Goal: Navigation & Orientation: Find specific page/section

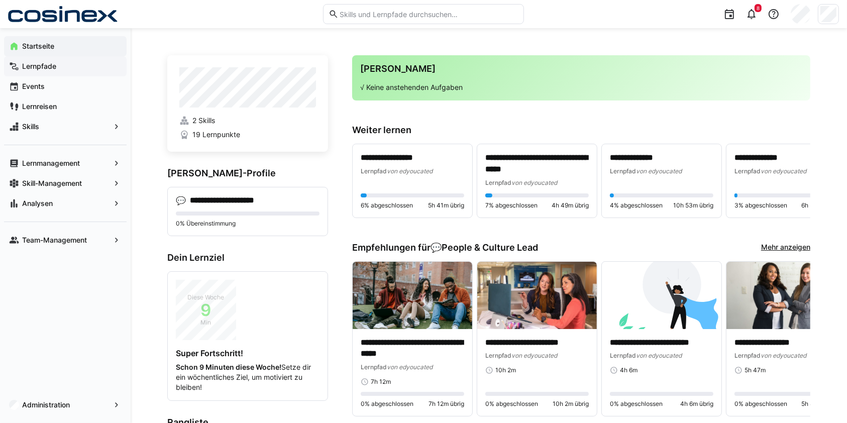
click at [58, 67] on span "Lernpfade" at bounding box center [71, 66] width 101 height 10
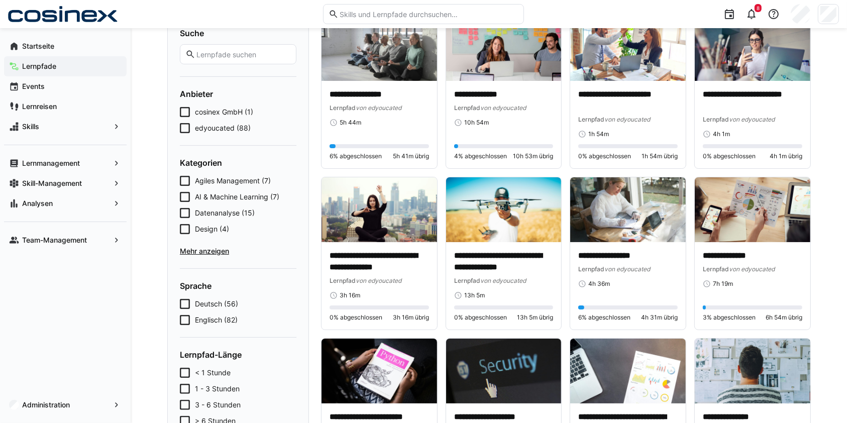
scroll to position [268, 0]
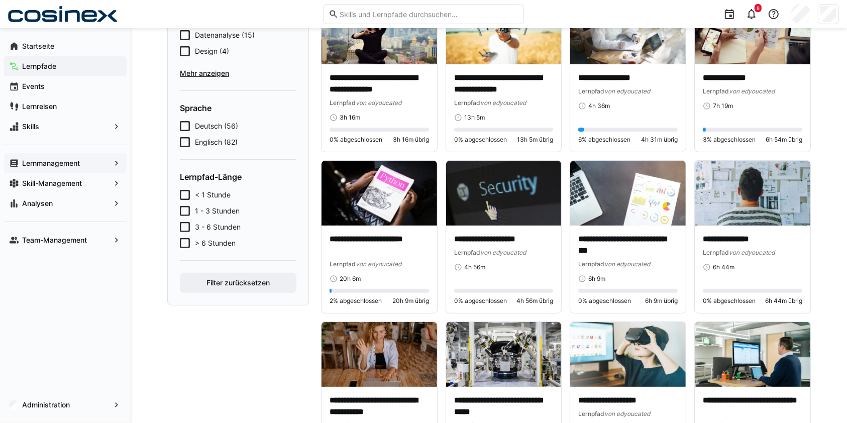
click at [79, 155] on div "Lernmanagement" at bounding box center [65, 163] width 123 height 20
click at [0, 0] on app-navigation-label "Lernmanagement" at bounding box center [0, 0] width 0 height 0
click at [70, 169] on div "Lernmanagement" at bounding box center [65, 163] width 123 height 20
click at [76, 192] on div "Skill-Management" at bounding box center [65, 183] width 123 height 20
click at [76, 191] on div "Skill-Management" at bounding box center [65, 183] width 123 height 20
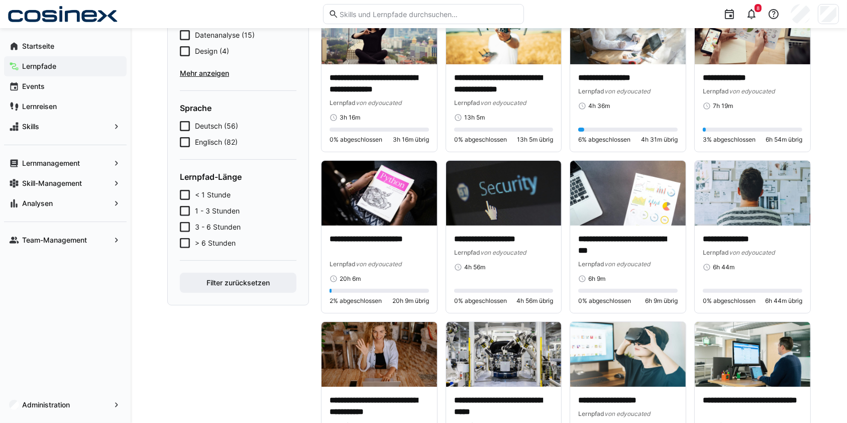
scroll to position [0, 0]
